Goal: Use online tool/utility

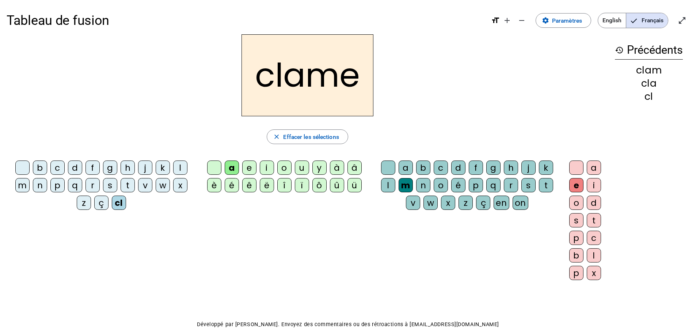
click at [178, 171] on div "l" at bounding box center [180, 167] width 14 height 14
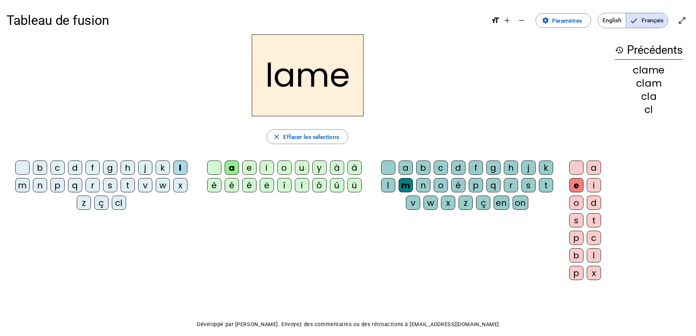
click at [73, 164] on div "d" at bounding box center [75, 167] width 14 height 14
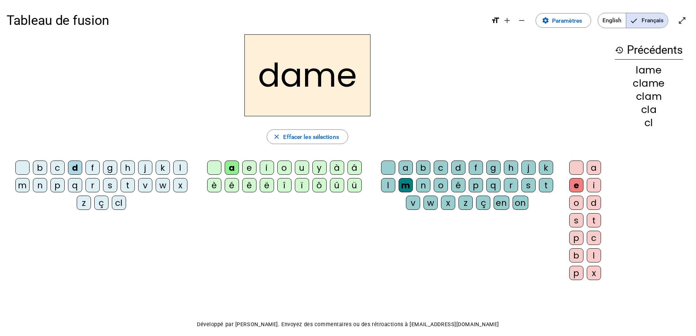
click at [59, 167] on div "c" at bounding box center [57, 167] width 14 height 14
click at [421, 182] on div "n" at bounding box center [423, 185] width 14 height 14
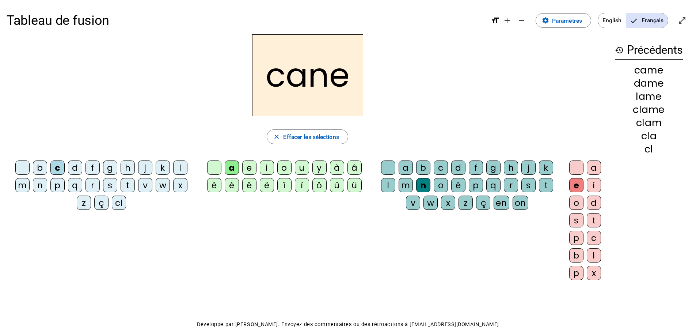
click at [491, 169] on div "g" at bounding box center [493, 167] width 14 height 14
click at [56, 186] on div "p" at bounding box center [57, 185] width 14 height 14
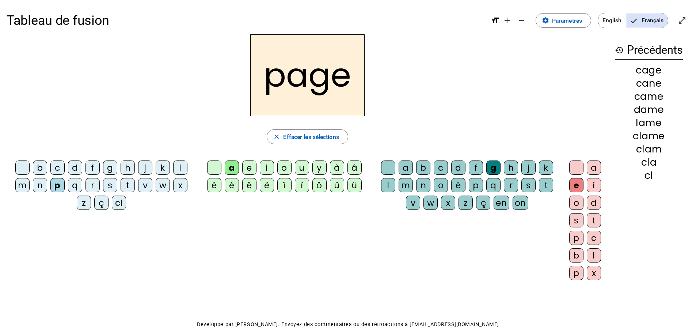
click at [110, 187] on div "s" at bounding box center [110, 185] width 14 height 14
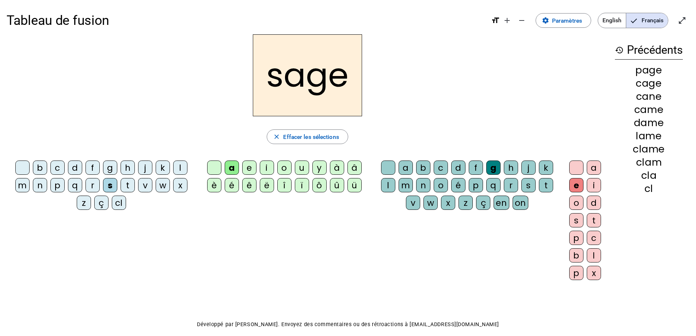
click at [22, 183] on div "m" at bounding box center [22, 185] width 14 height 14
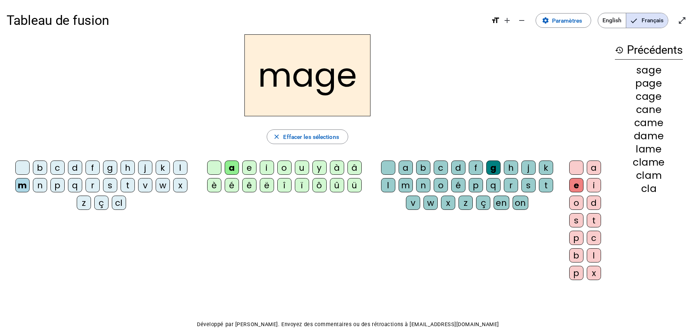
click at [301, 167] on div "u" at bounding box center [302, 167] width 14 height 14
click at [183, 168] on div "l" at bounding box center [180, 167] width 14 height 14
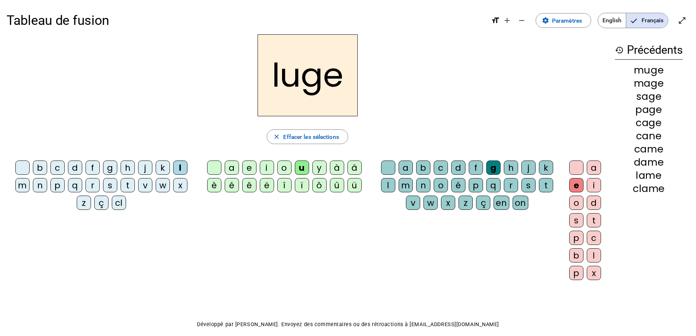
click at [421, 183] on div "n" at bounding box center [423, 185] width 14 height 14
